Goal: Information Seeking & Learning: Learn about a topic

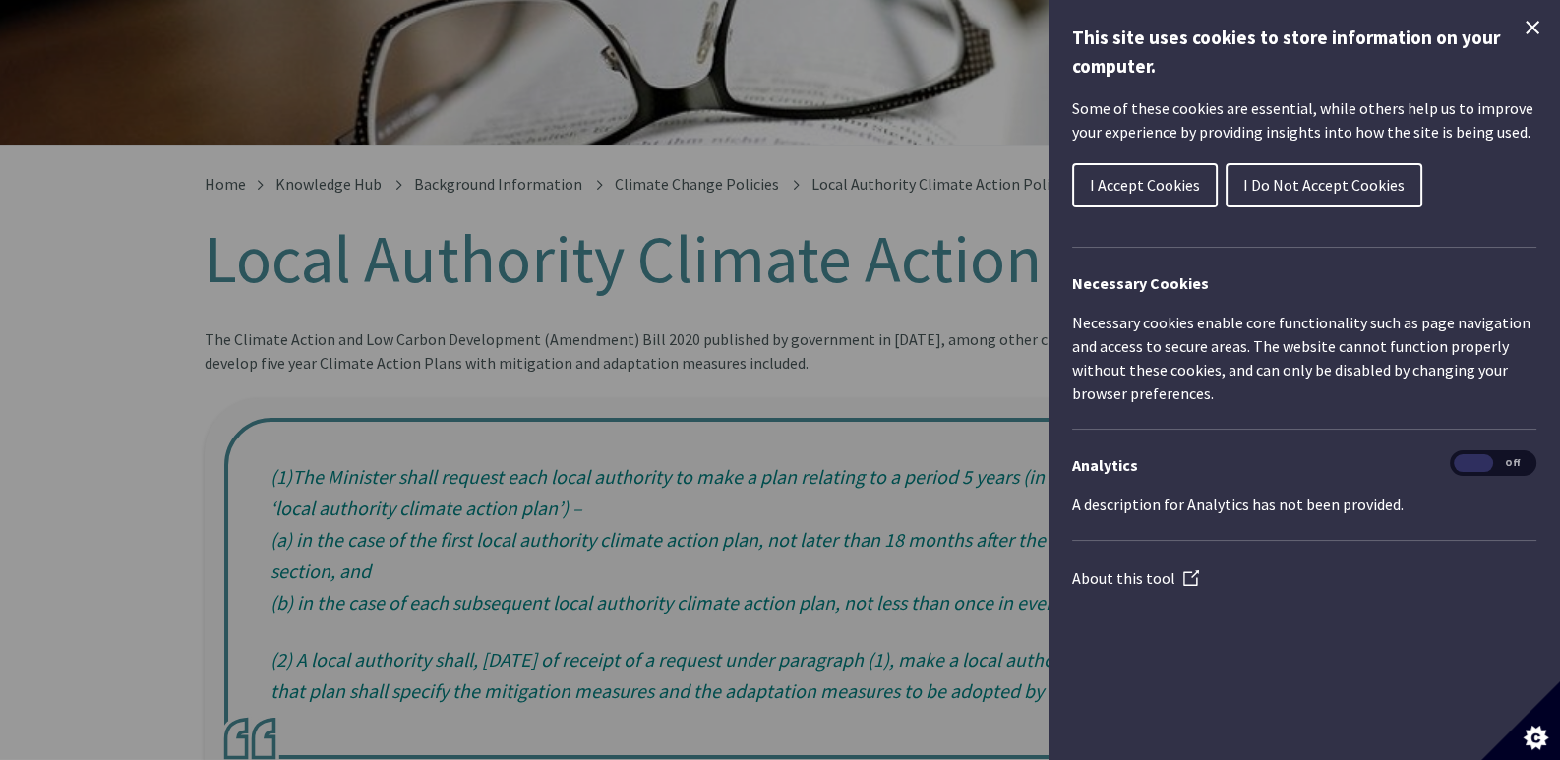
scroll to position [295, 0]
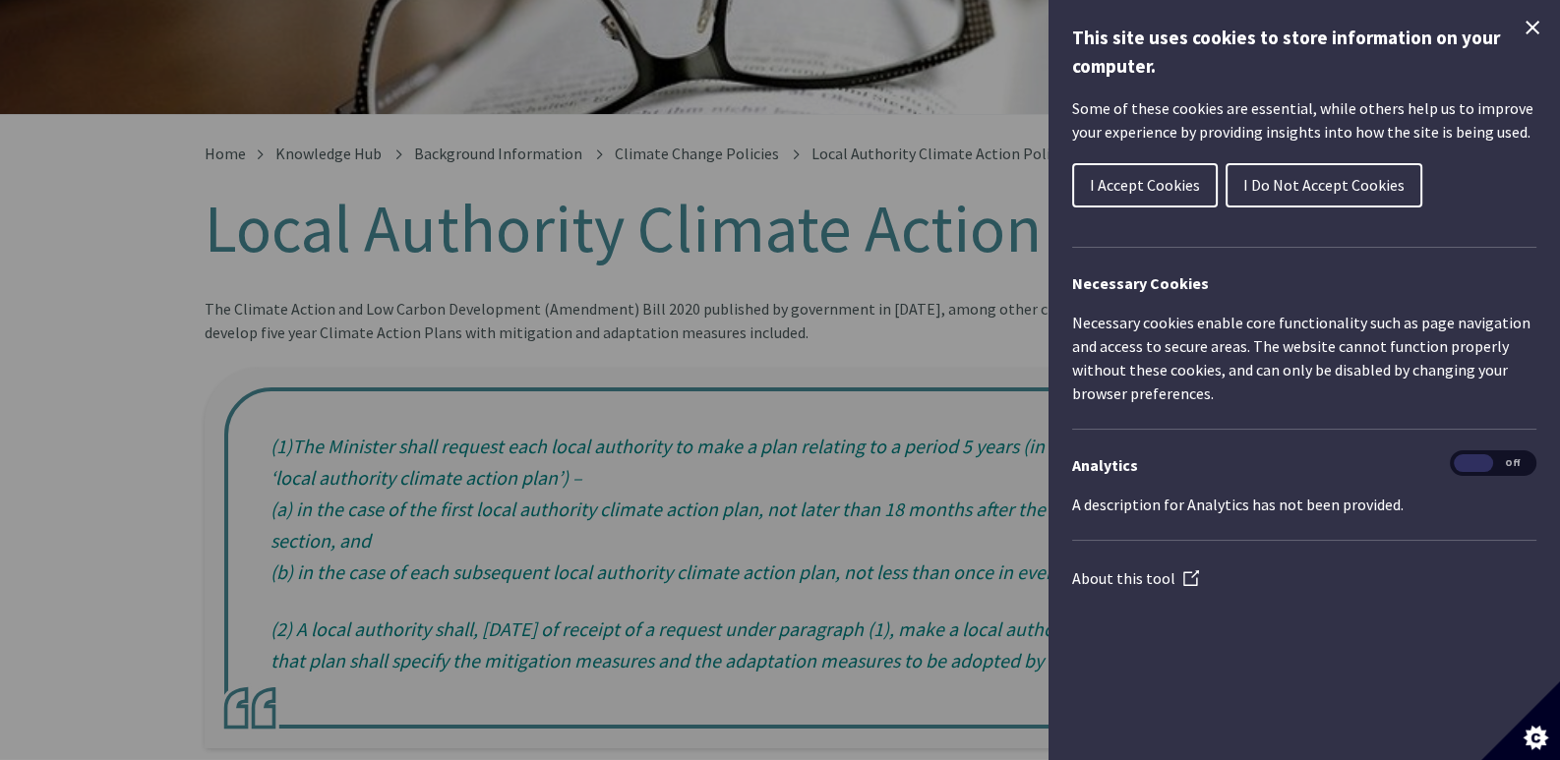
click at [1128, 185] on span "I Accept Cookies" at bounding box center [1145, 185] width 110 height 20
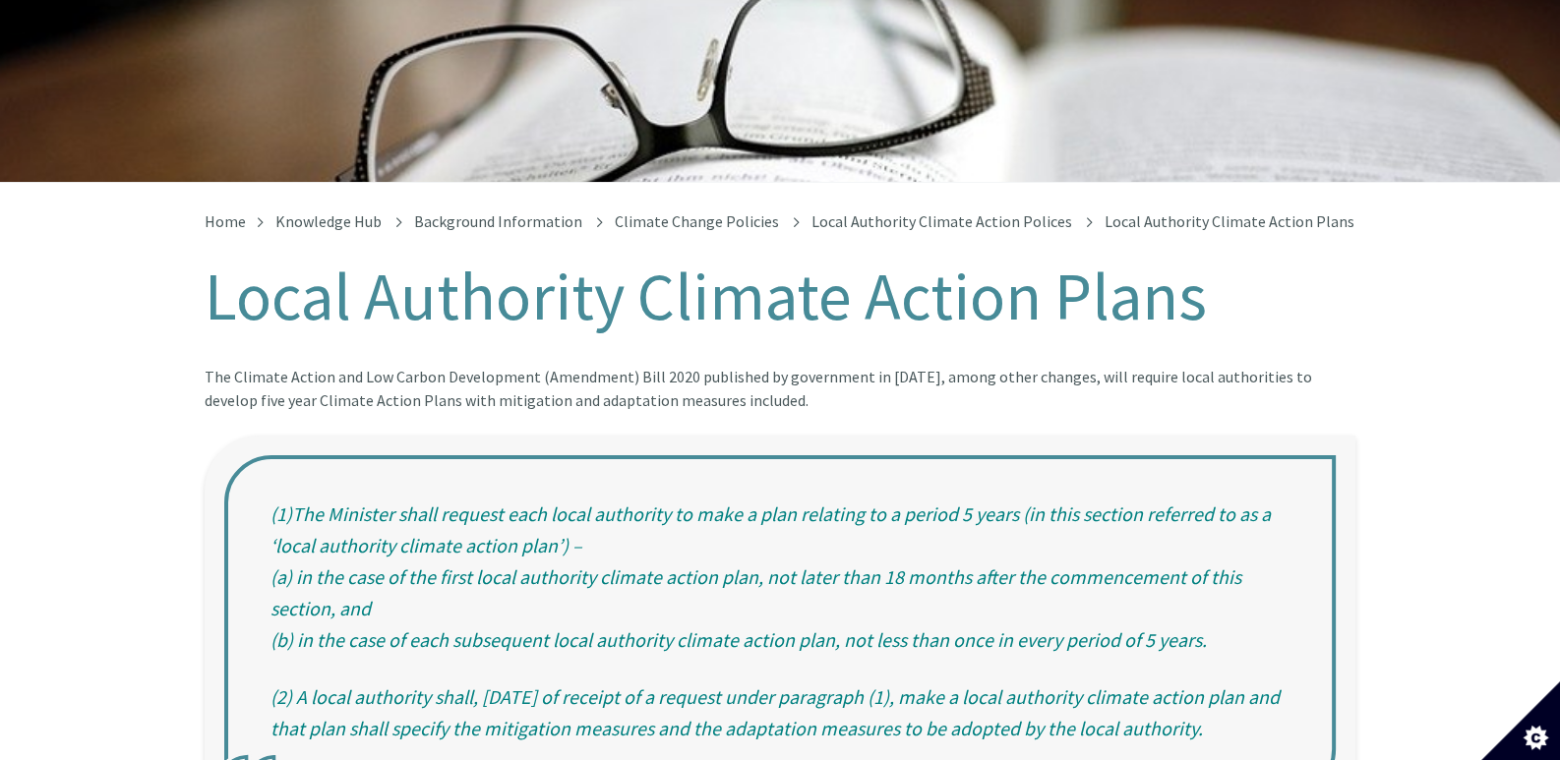
scroll to position [0, 0]
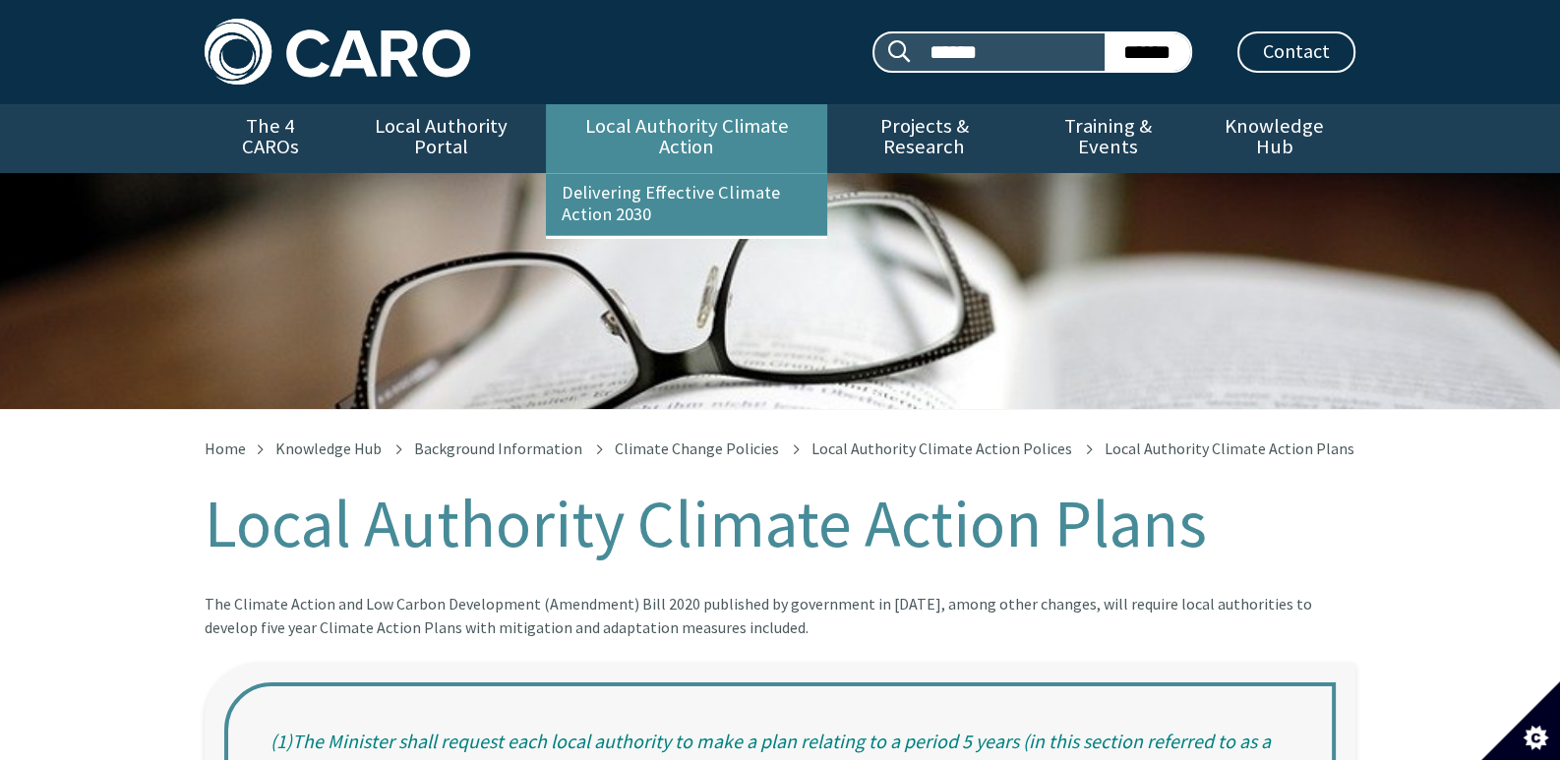
click at [718, 116] on link "Local Authority Climate Action" at bounding box center [686, 138] width 280 height 69
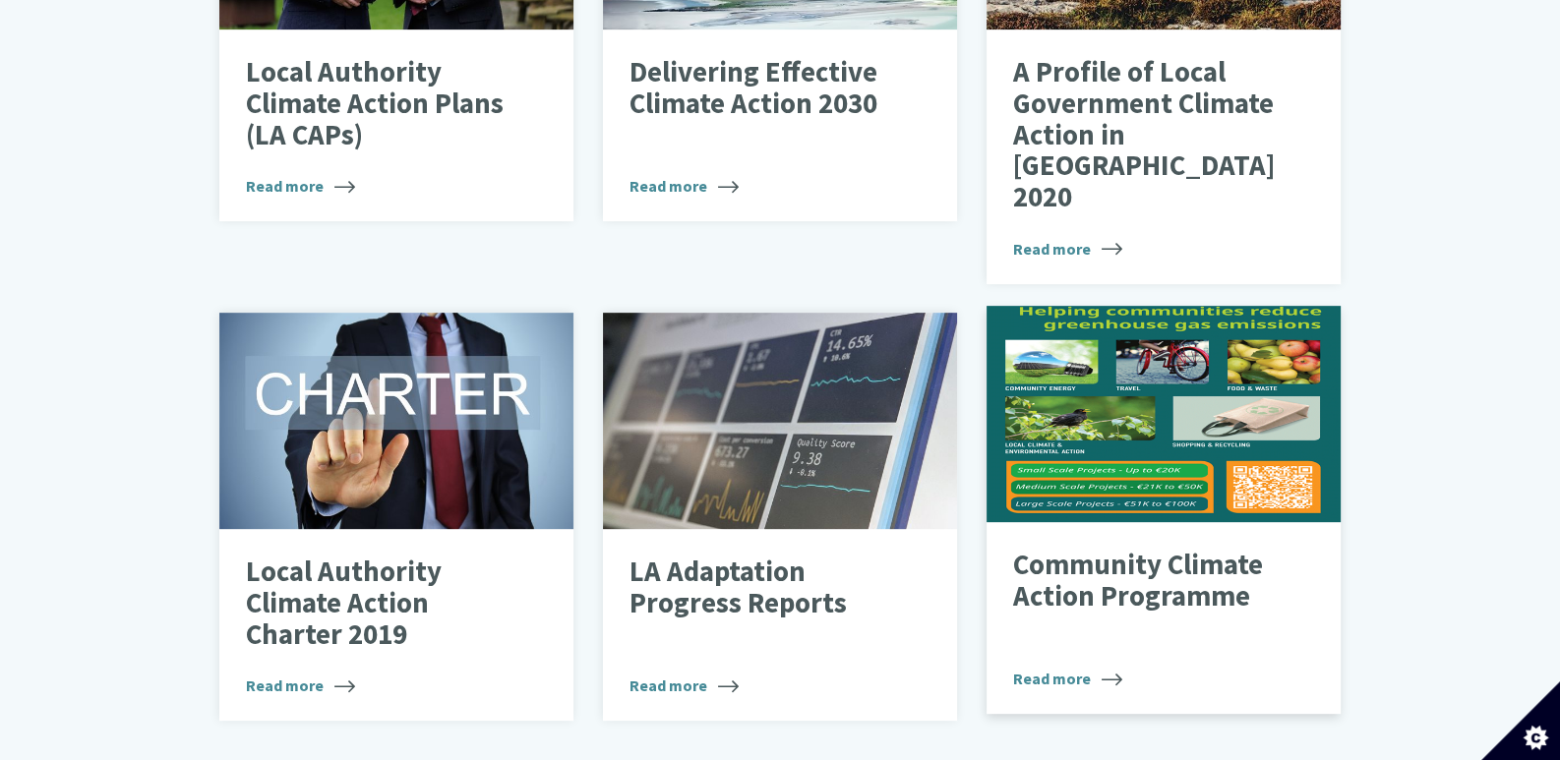
scroll to position [983, 0]
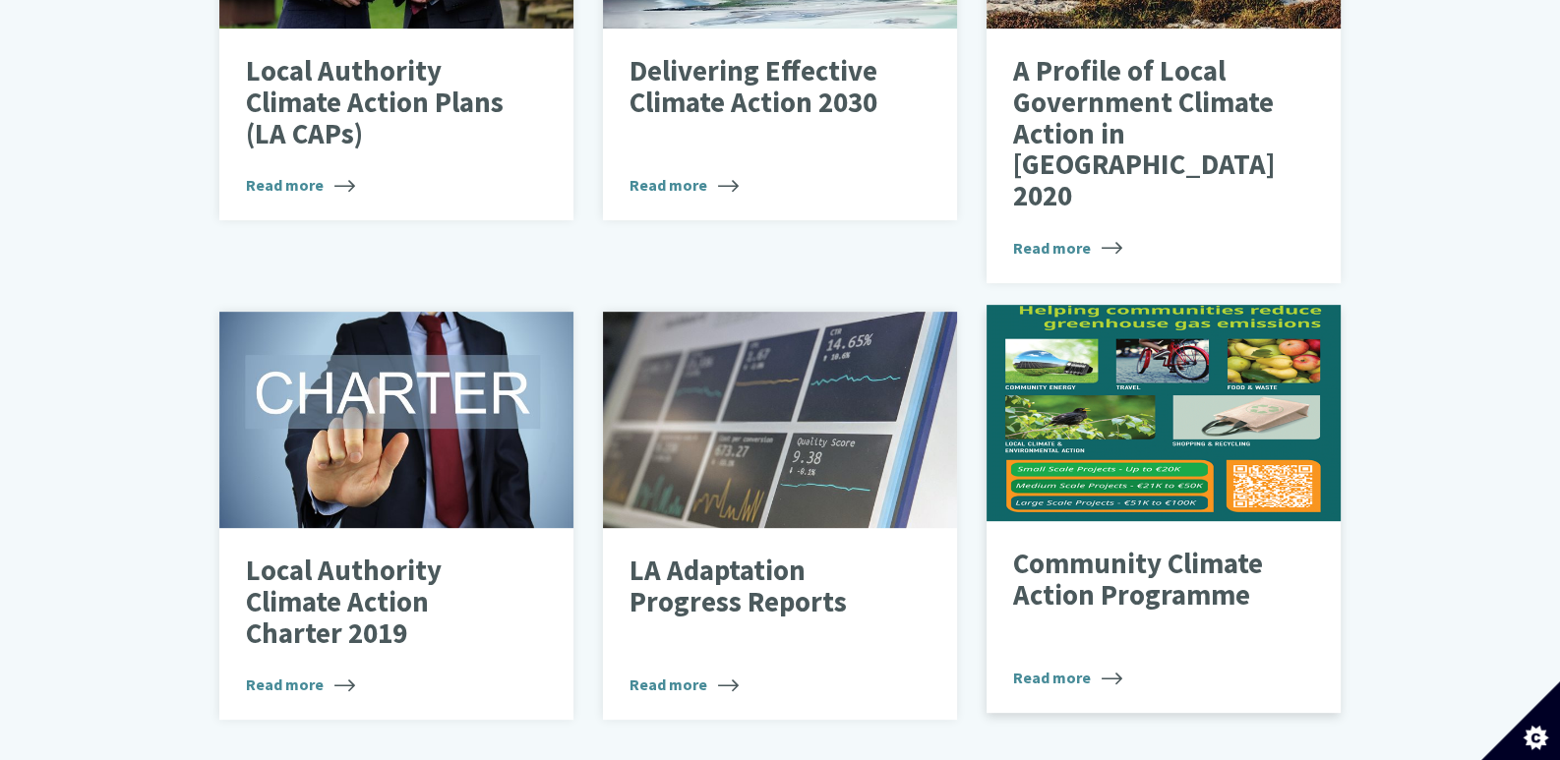
click at [1140, 357] on div "Images of community climate action poster including a pedal bike and vegetables." at bounding box center [1164, 413] width 354 height 216
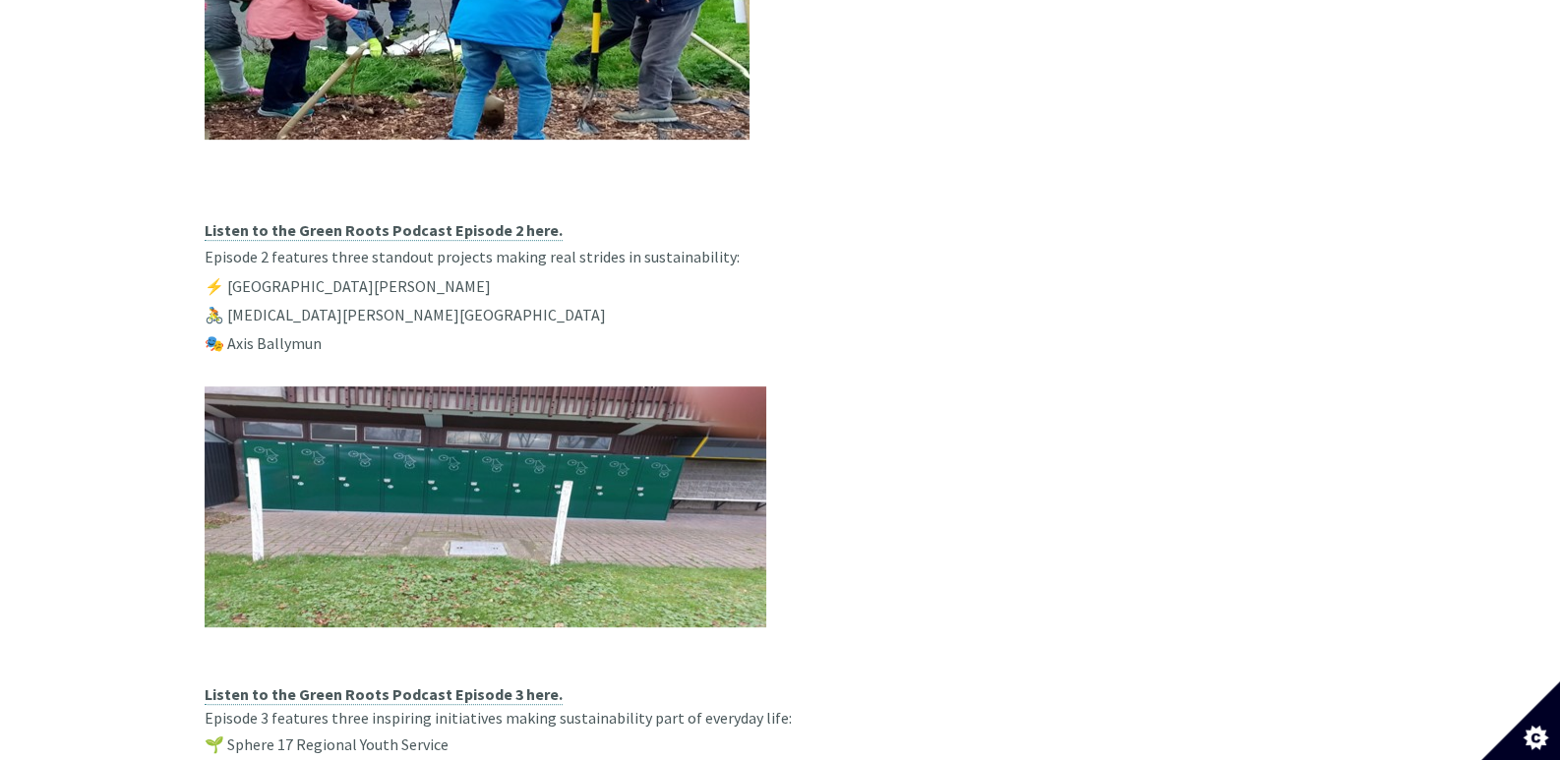
scroll to position [1082, 0]
